Goal: Communication & Community: Answer question/provide support

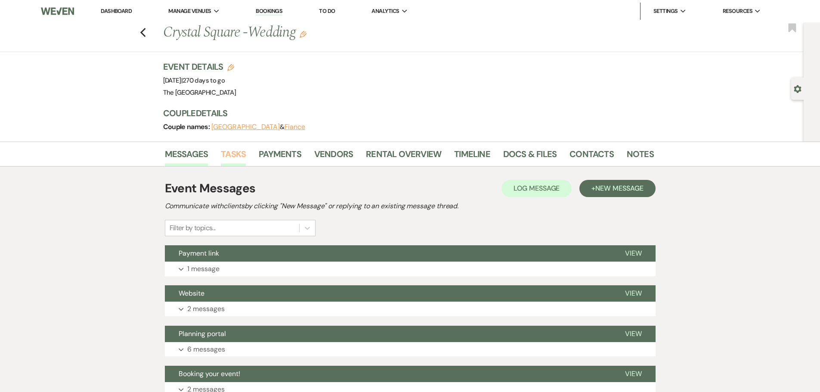
click at [245, 155] on link "Tasks" at bounding box center [233, 156] width 25 height 19
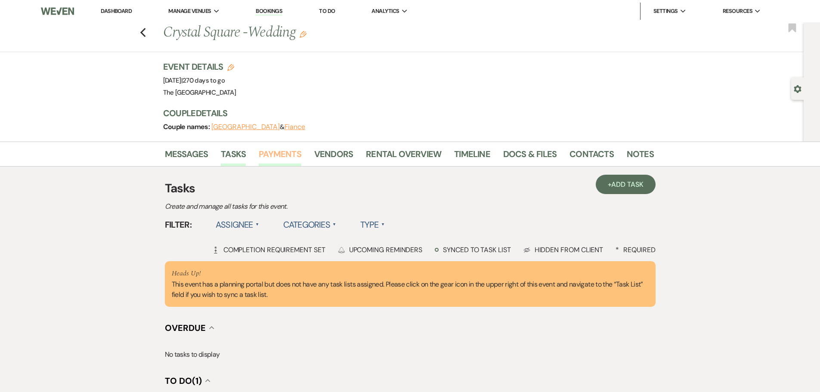
click at [279, 152] on link "Payments" at bounding box center [280, 156] width 43 height 19
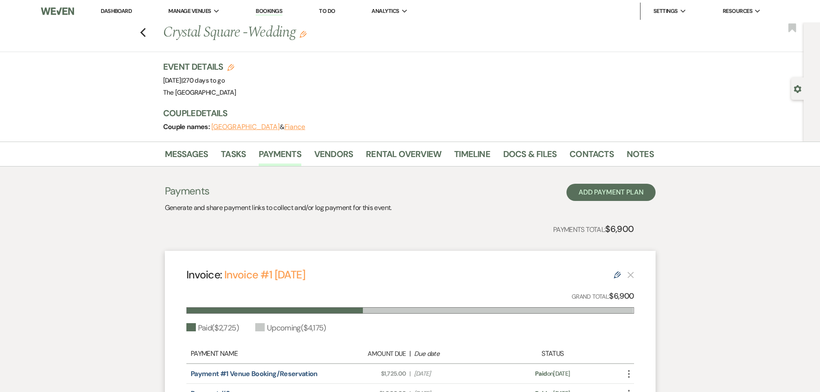
click at [119, 9] on link "Dashboard" at bounding box center [116, 10] width 31 height 7
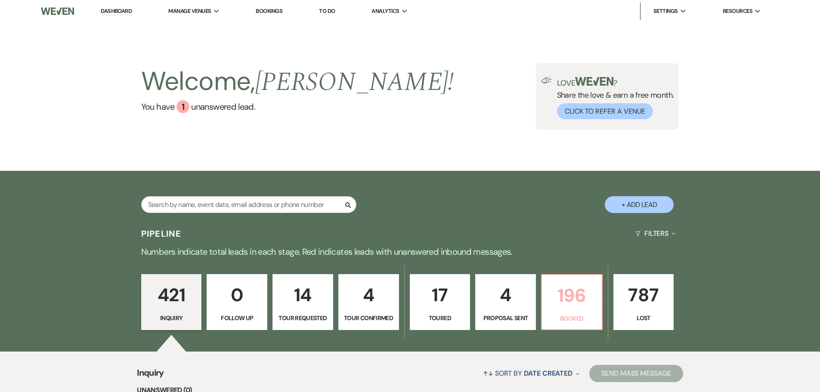
click at [551, 284] on p "196" at bounding box center [571, 295] width 49 height 29
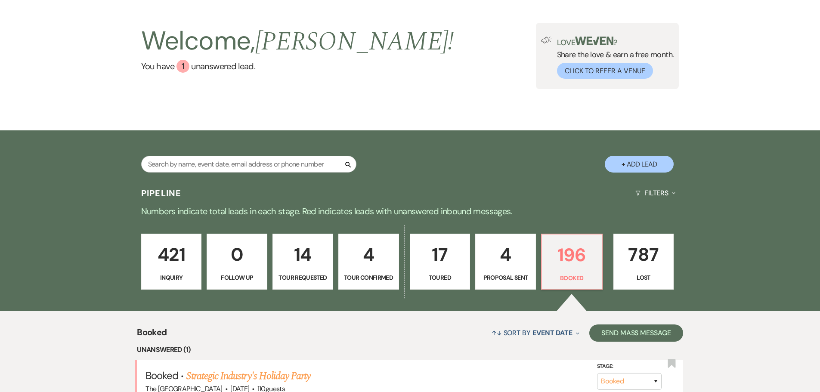
scroll to position [129, 0]
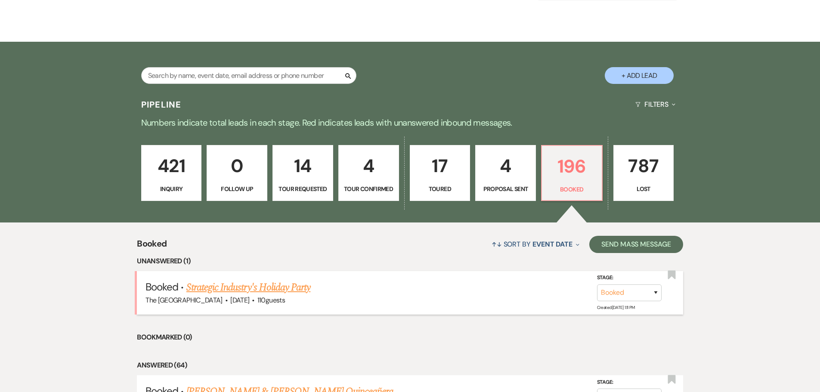
click at [276, 290] on link "Strategic Industry's Holiday Party" at bounding box center [248, 287] width 124 height 15
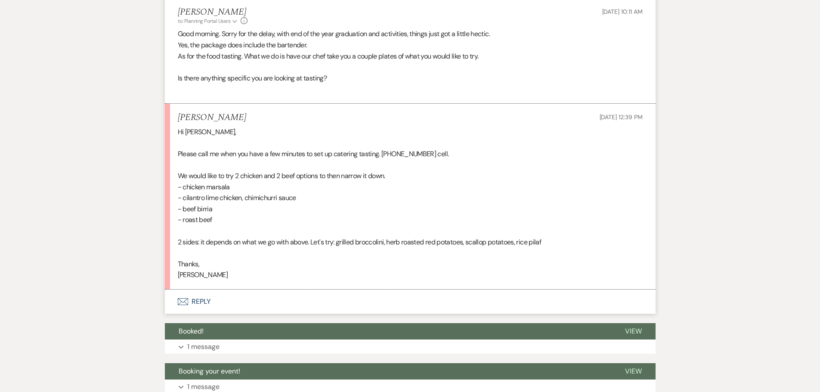
scroll to position [560, 0]
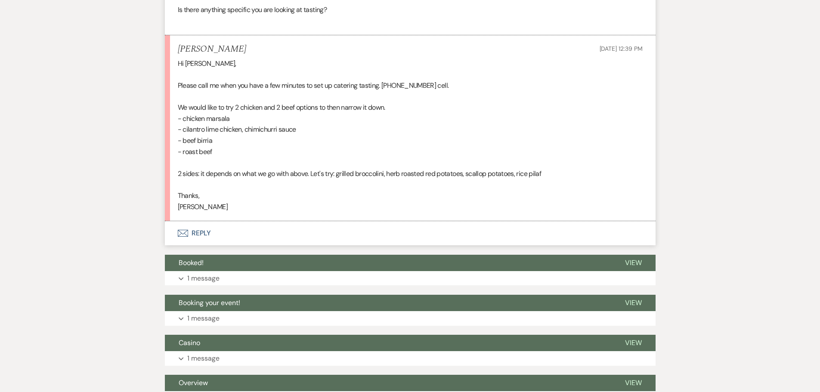
click at [207, 232] on button "Envelope Reply" at bounding box center [410, 233] width 491 height 24
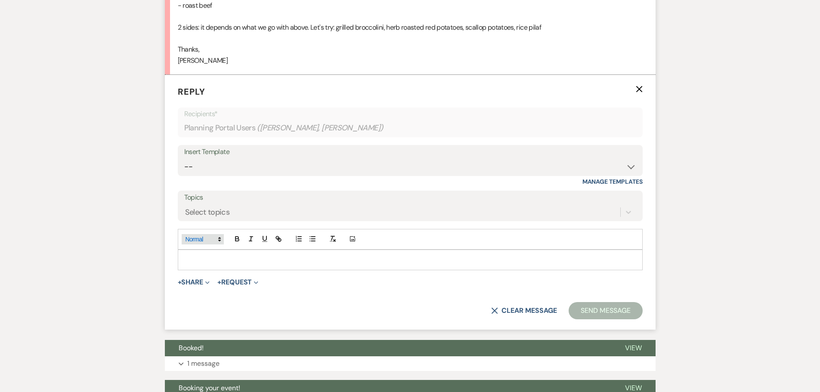
scroll to position [713, 0]
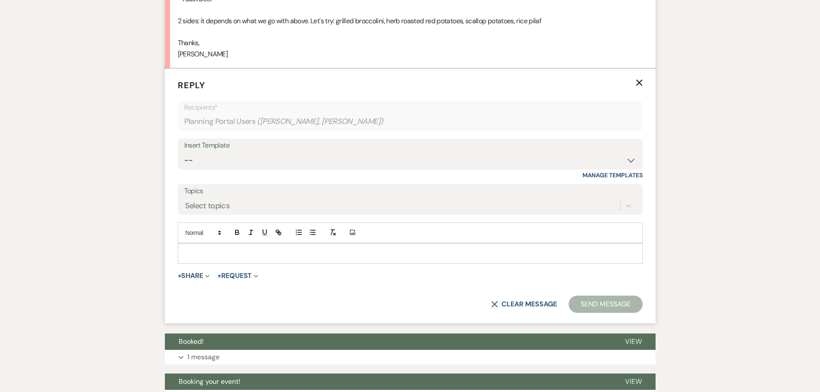
click at [207, 251] on p at bounding box center [410, 253] width 451 height 9
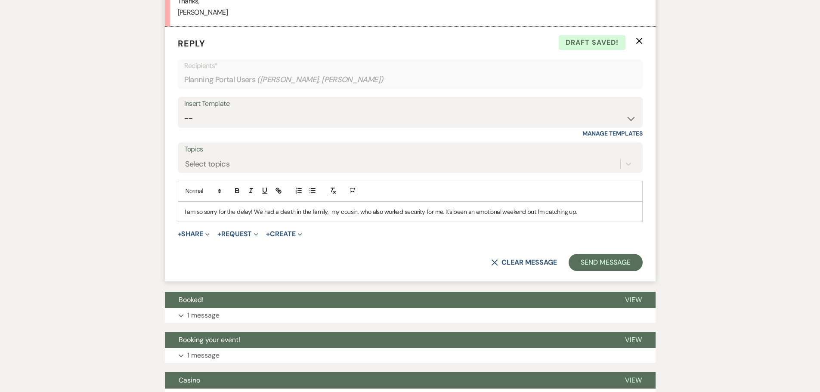
scroll to position [756, 0]
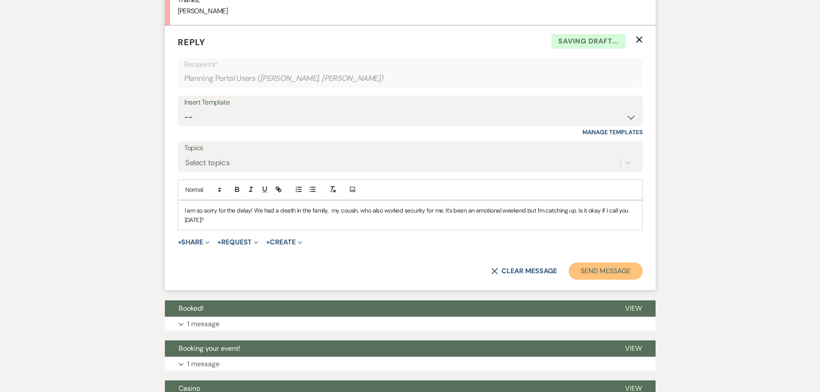
click at [609, 277] on button "Send Message" at bounding box center [606, 271] width 74 height 17
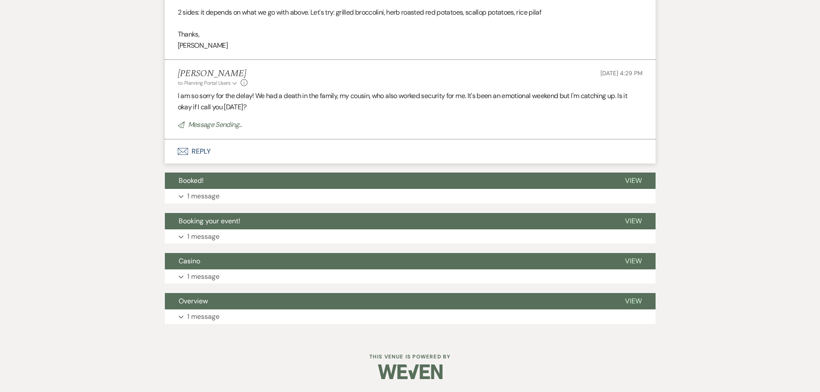
scroll to position [704, 0]
